Goal: Navigation & Orientation: Find specific page/section

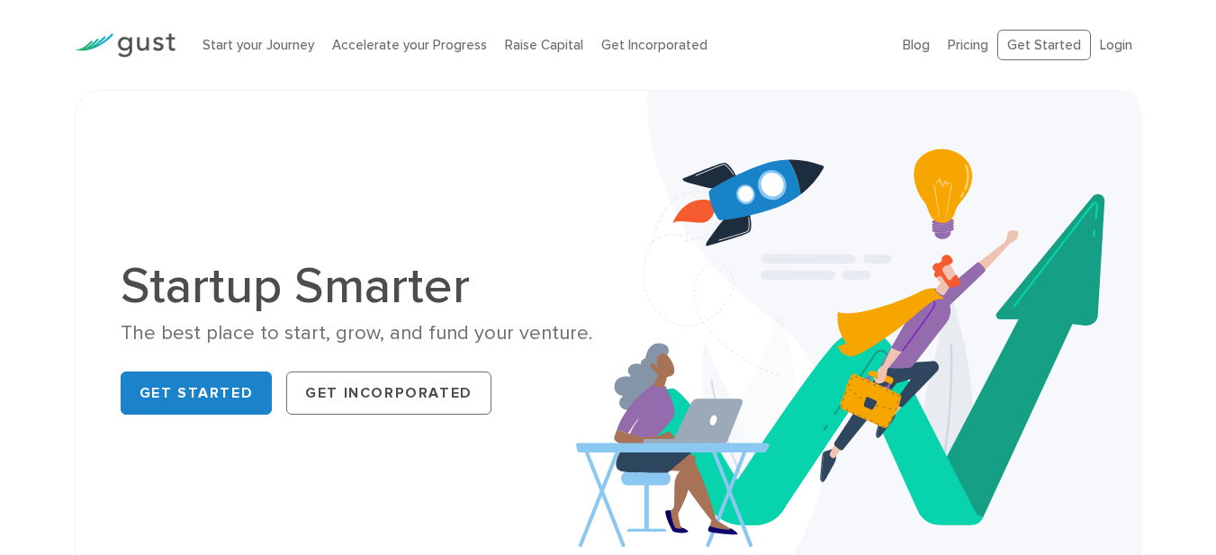
click at [161, 44] on img at bounding box center [125, 45] width 101 height 24
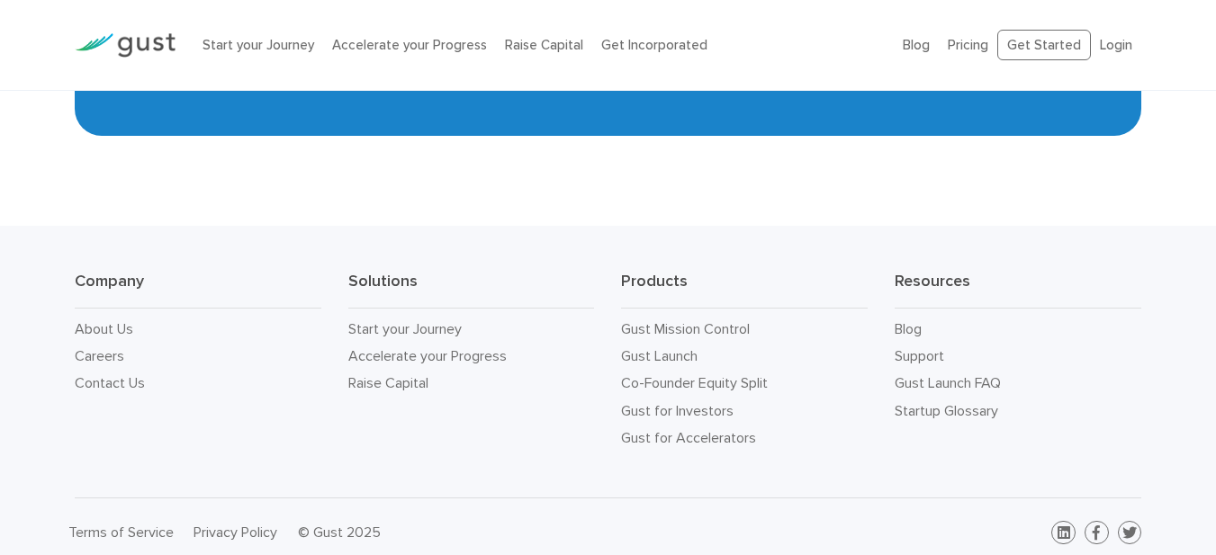
scroll to position [8119, 0]
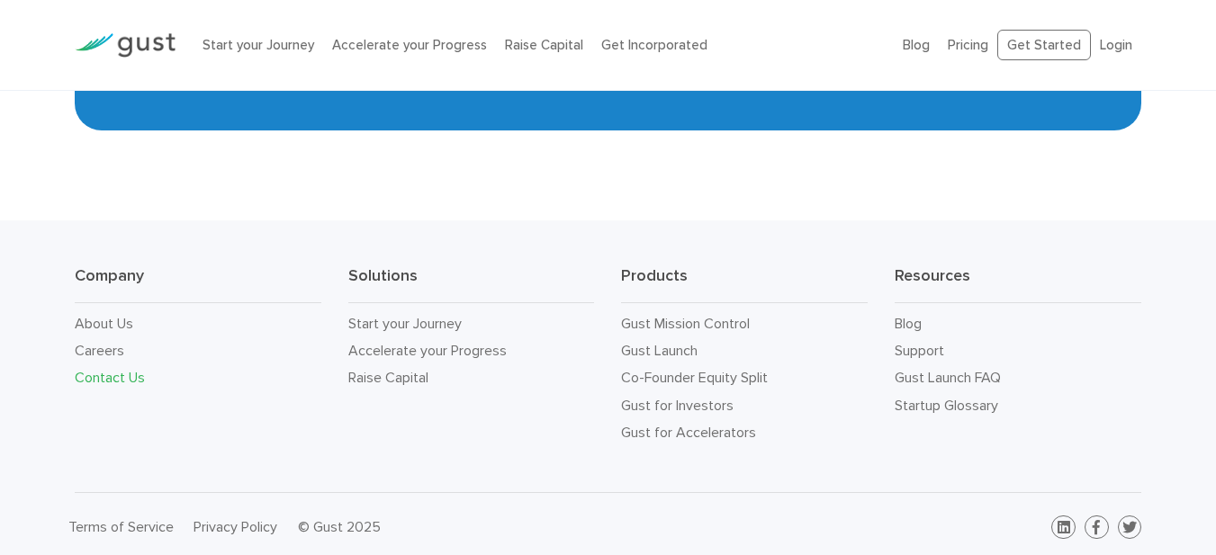
click at [109, 371] on link "Contact Us" at bounding box center [110, 377] width 70 height 17
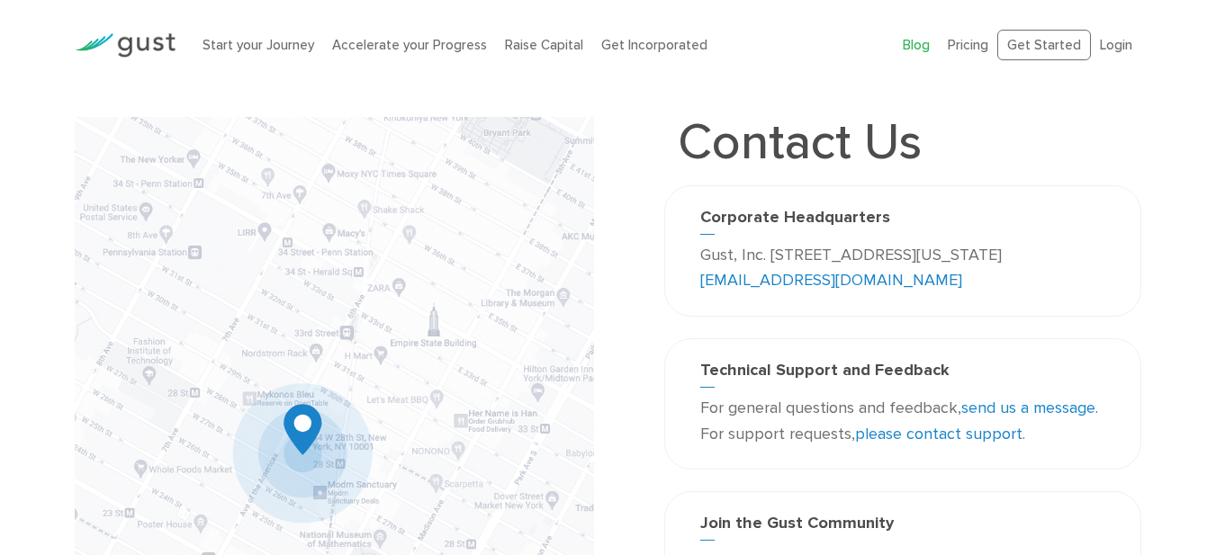
click at [924, 46] on link "Blog" at bounding box center [916, 45] width 27 height 16
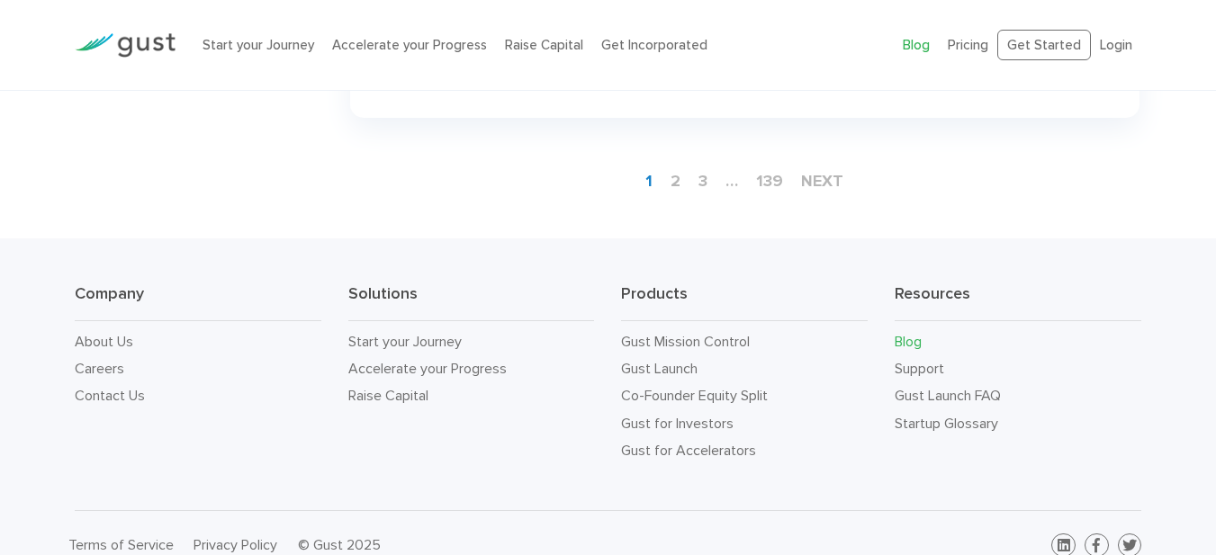
scroll to position [2864, 0]
click at [131, 45] on img at bounding box center [125, 45] width 101 height 24
